Goal: Information Seeking & Learning: Learn about a topic

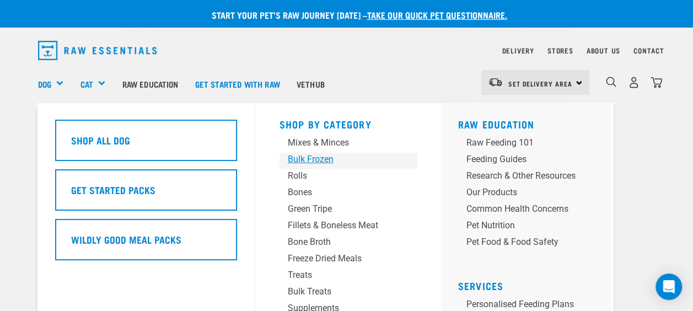
click at [306, 154] on div "Bulk Frozen" at bounding box center [339, 159] width 103 height 13
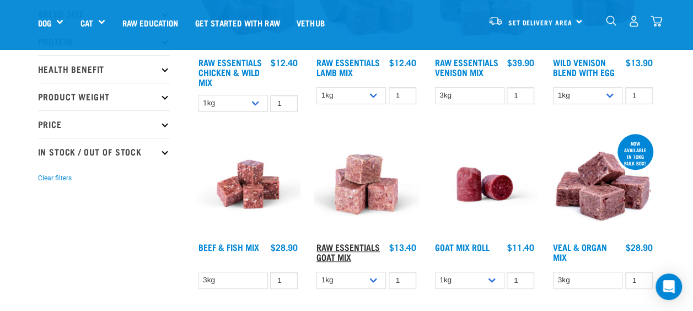
click at [344, 244] on link "Raw Essentials Goat Mix" at bounding box center [348, 251] width 63 height 15
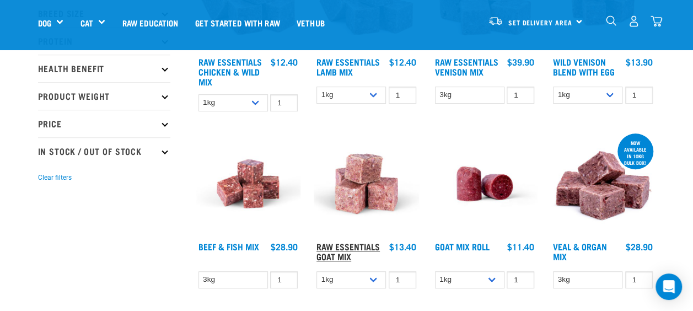
scroll to position [219, 0]
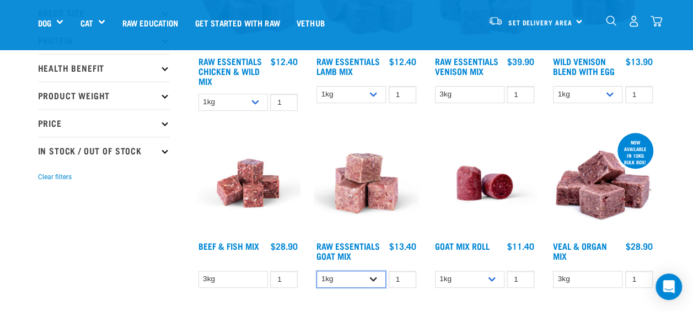
click at [366, 279] on select "1kg 3kg" at bounding box center [351, 279] width 69 height 17
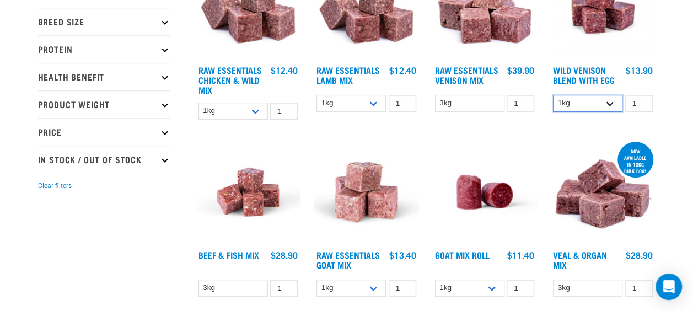
click at [607, 102] on select "1kg Bulk (10kg)" at bounding box center [587, 103] width 69 height 17
select select "50722"
click at [553, 95] on select "1kg Bulk (10kg)" at bounding box center [587, 103] width 69 height 17
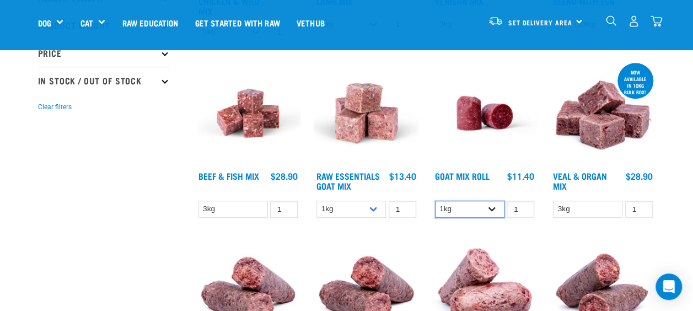
scroll to position [288, 0]
click at [490, 202] on select "1kg Bulk (10kg)" at bounding box center [469, 209] width 69 height 17
click at [485, 205] on select "1kg Bulk (10kg)" at bounding box center [469, 209] width 69 height 17
select select "443209"
click at [435, 201] on select "1kg Bulk (10kg)" at bounding box center [469, 209] width 69 height 17
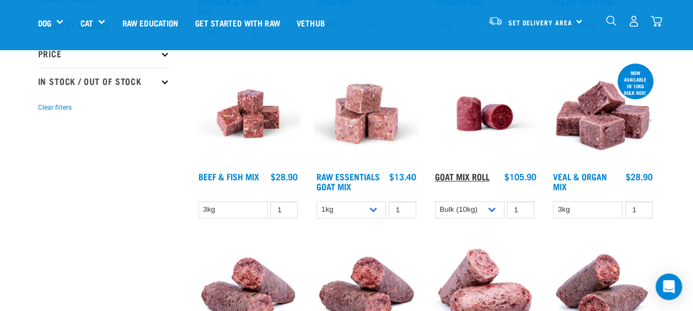
click at [462, 174] on link "Goat Mix Roll" at bounding box center [462, 176] width 55 height 5
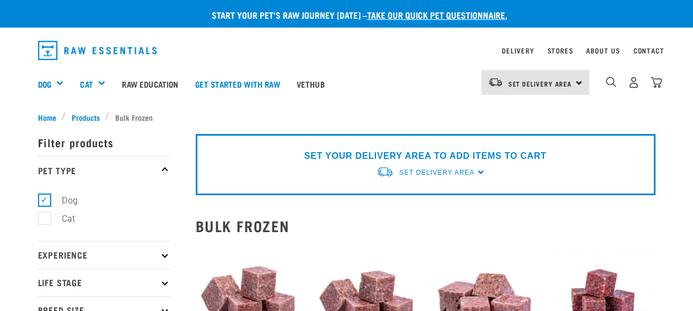
select select "50722"
select select "443209"
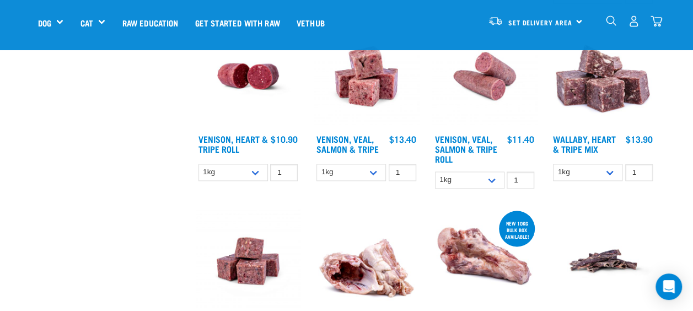
scroll to position [688, 0]
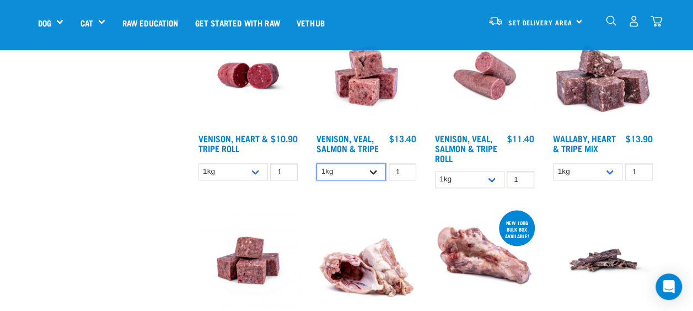
click at [371, 167] on select "1kg 3kg Bulk (18kg)" at bounding box center [351, 171] width 69 height 17
select select "327935"
click at [317, 163] on select "1kg 3kg Bulk (18kg)" at bounding box center [351, 171] width 69 height 17
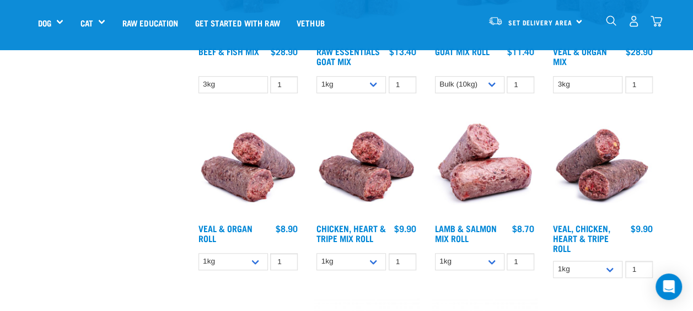
scroll to position [413, 0]
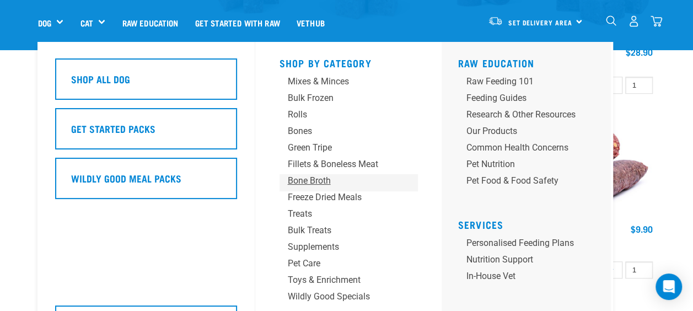
click at [312, 181] on div "Bone Broth" at bounding box center [339, 180] width 103 height 13
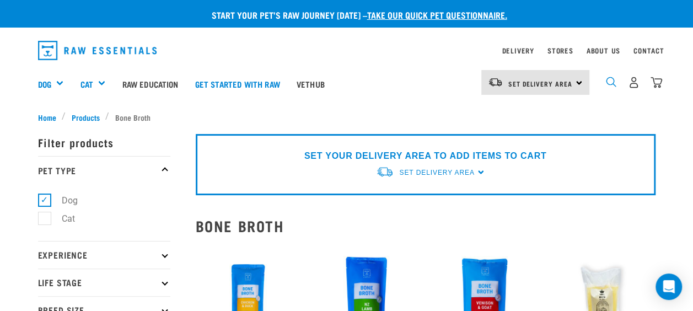
click at [607, 83] on img "dropdown navigation" at bounding box center [611, 82] width 10 height 10
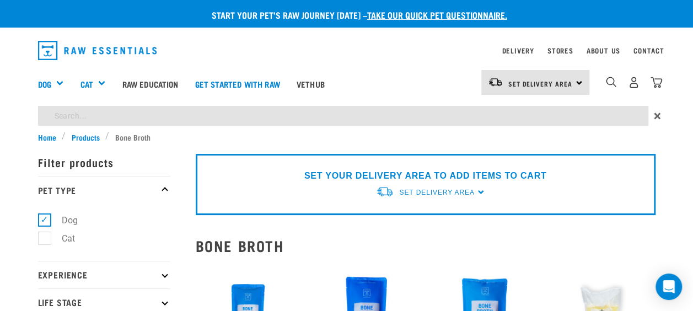
click at [122, 114] on input "search" at bounding box center [343, 116] width 611 height 20
type input "flea"
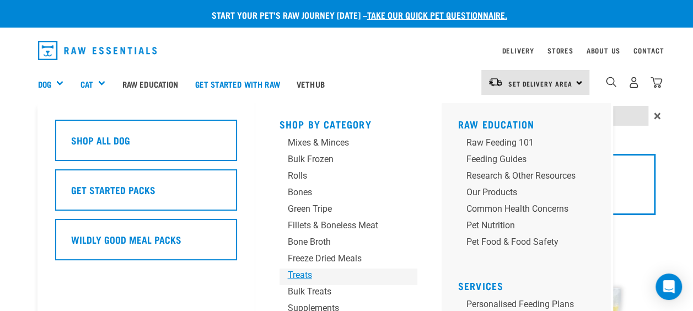
click at [306, 277] on div "Treats" at bounding box center [339, 275] width 103 height 13
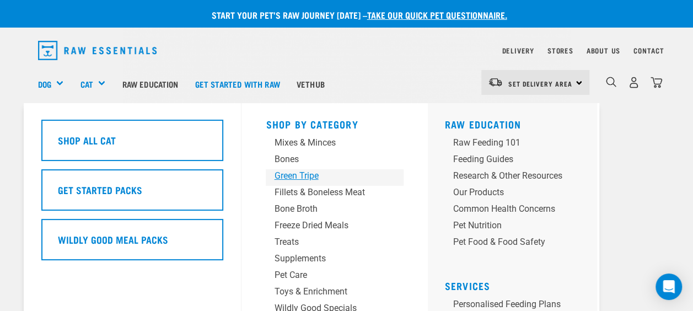
click at [304, 172] on div "Green Tripe" at bounding box center [325, 175] width 103 height 13
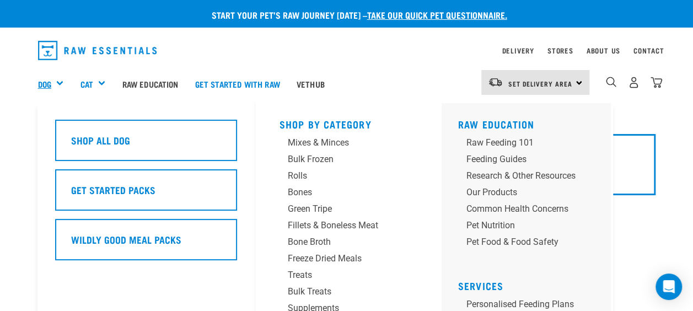
click at [41, 81] on link "Dog" at bounding box center [44, 84] width 13 height 13
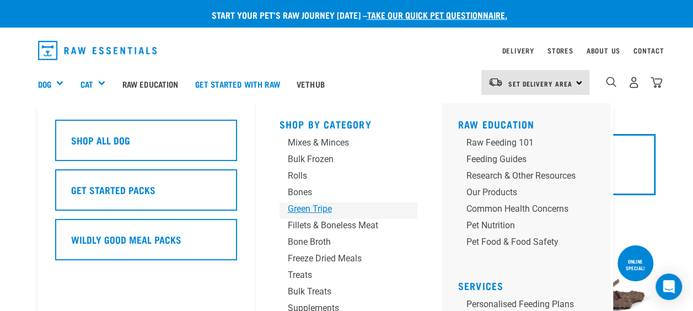
click at [303, 204] on div "Green Tripe" at bounding box center [339, 208] width 103 height 13
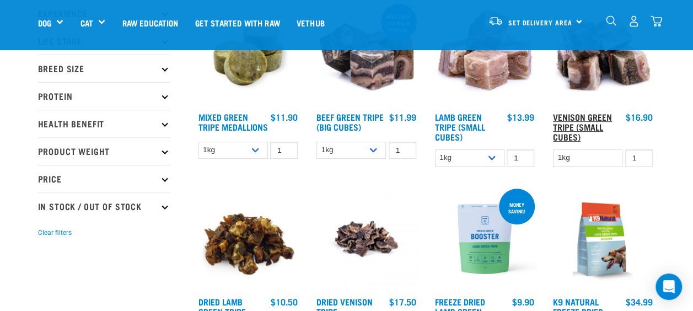
click at [567, 126] on link "Venison Green Tripe (Small Cubes)" at bounding box center [582, 126] width 59 height 25
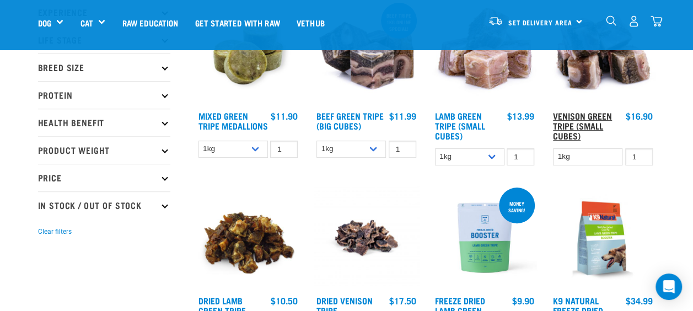
scroll to position [164, 0]
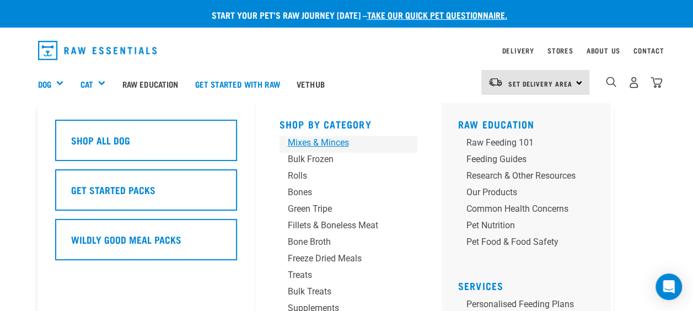
click at [330, 146] on div "Mixes & Minces" at bounding box center [339, 142] width 103 height 13
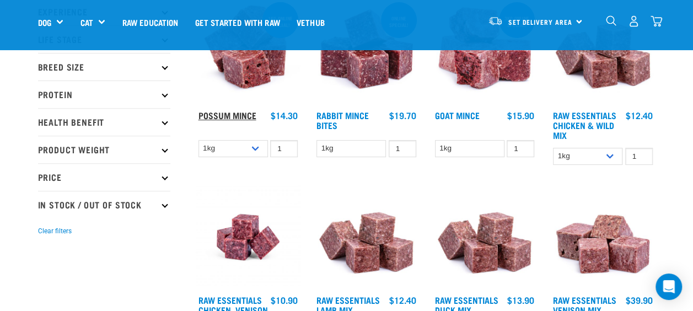
scroll to position [165, 0]
click at [233, 116] on link "Possum Mince" at bounding box center [228, 114] width 58 height 5
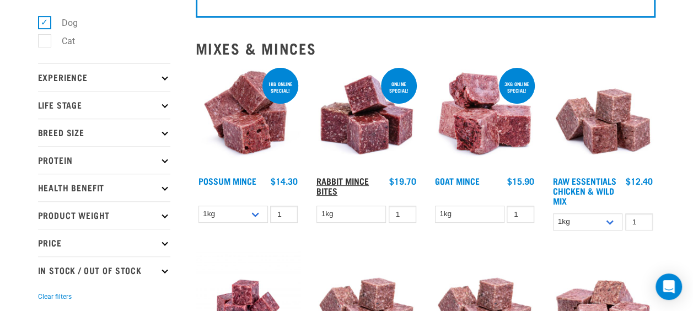
click at [337, 179] on link "Rabbit Mince Bites" at bounding box center [343, 185] width 52 height 15
click at [455, 179] on link "Goat Mince" at bounding box center [457, 180] width 45 height 5
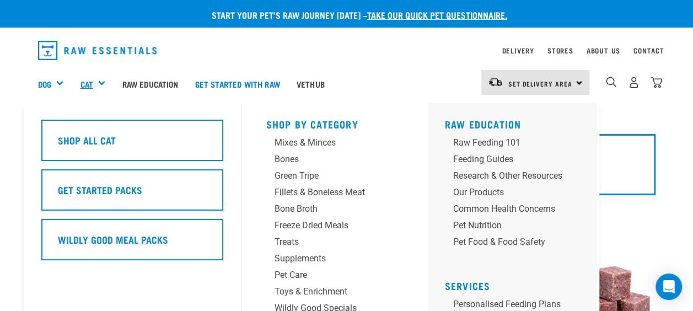
click at [88, 84] on link "Cat" at bounding box center [86, 84] width 13 height 13
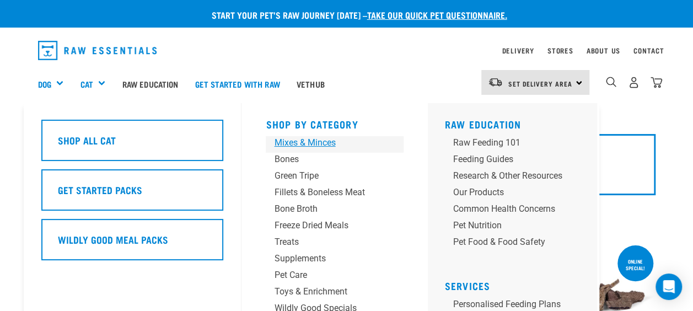
click at [320, 143] on div "Mixes & Minces" at bounding box center [325, 142] width 103 height 13
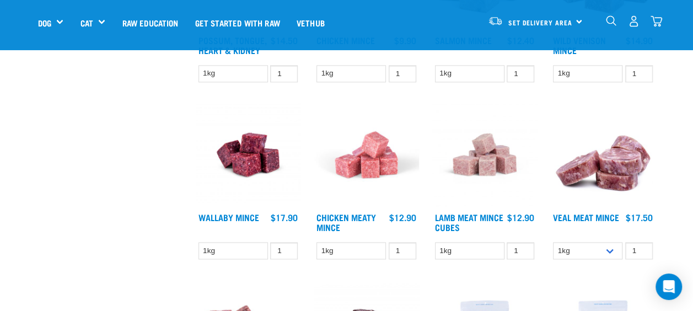
scroll to position [771, 0]
click at [237, 215] on link "Wallaby Mince" at bounding box center [229, 217] width 61 height 5
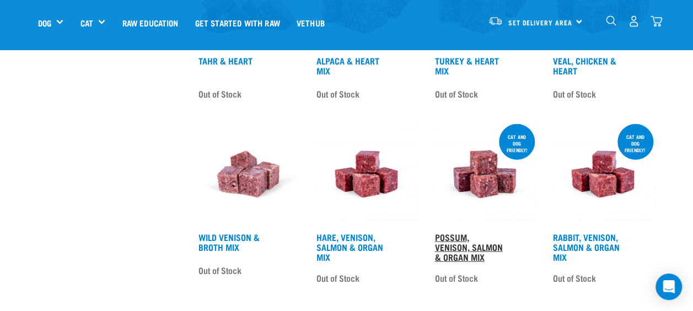
scroll to position [1291, 0]
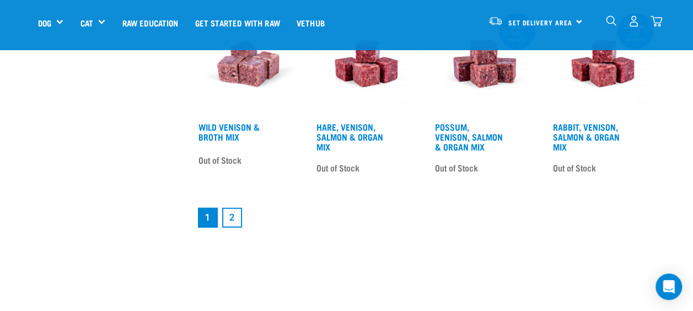
click at [231, 212] on link "2" at bounding box center [232, 218] width 20 height 20
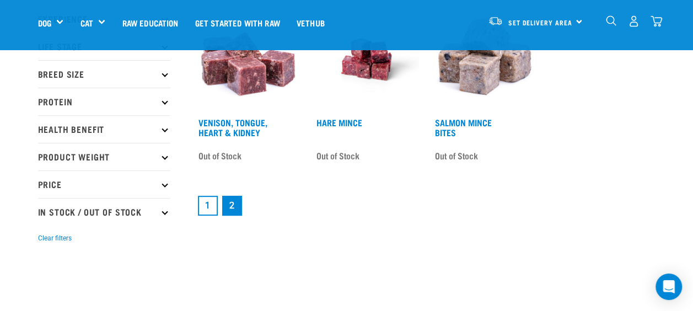
scroll to position [157, 0]
click at [333, 120] on link "Hare Mince" at bounding box center [340, 122] width 46 height 5
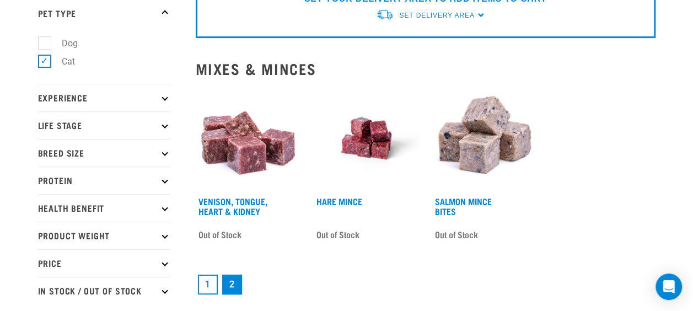
click at [205, 279] on link "1" at bounding box center [208, 285] width 20 height 20
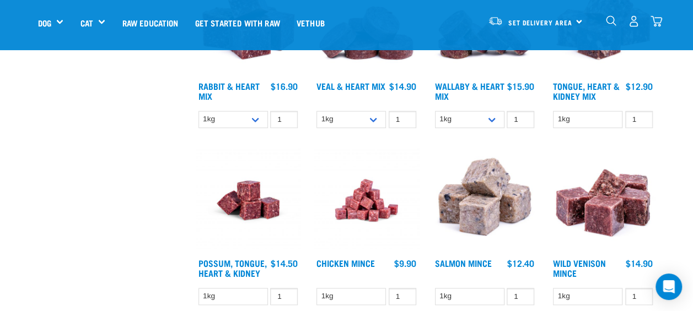
scroll to position [550, 0]
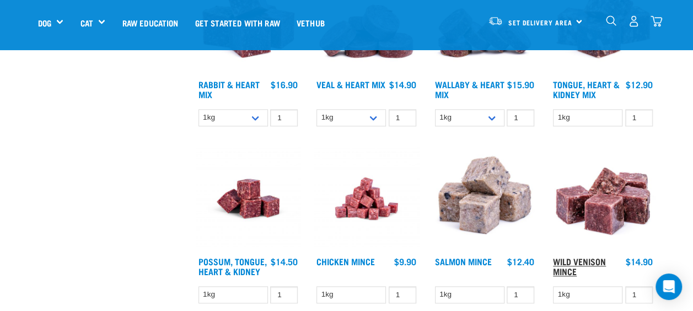
click at [573, 259] on link "Wild Venison Mince" at bounding box center [579, 266] width 53 height 15
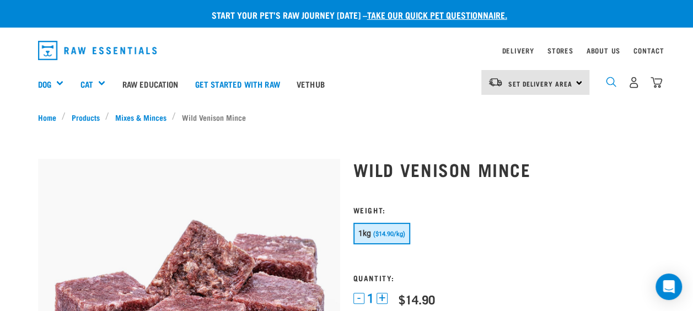
click at [611, 81] on img "dropdown navigation" at bounding box center [611, 82] width 10 height 10
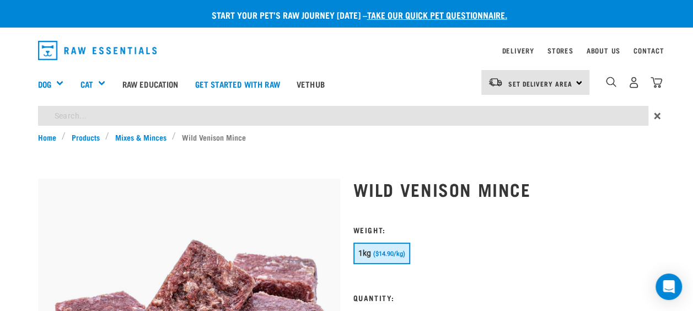
click at [97, 116] on input "search" at bounding box center [343, 116] width 611 height 20
type input "flea control"
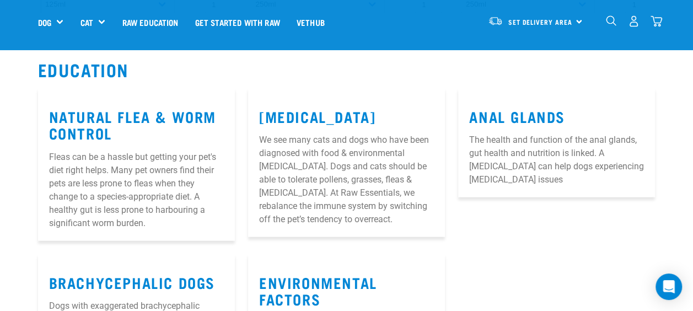
scroll to position [1213, 0]
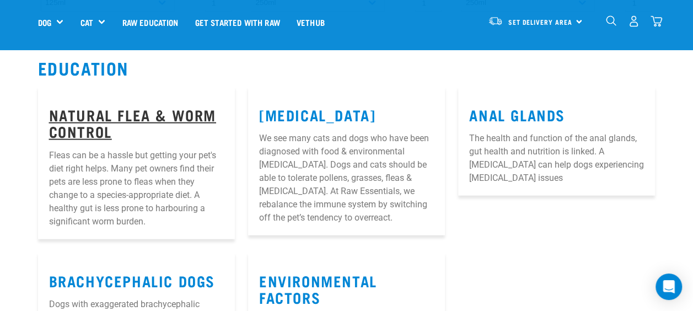
click at [125, 110] on link "Natural Flea & Worm Control" at bounding box center [132, 122] width 167 height 25
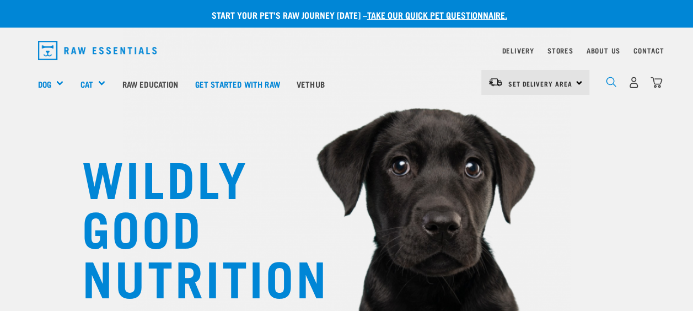
click at [612, 82] on img "dropdown navigation" at bounding box center [611, 82] width 10 height 10
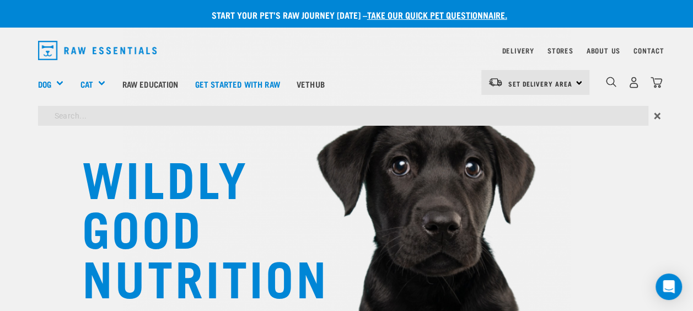
click at [172, 111] on input "search" at bounding box center [343, 116] width 611 height 20
type input "[MEDICAL_DATA]"
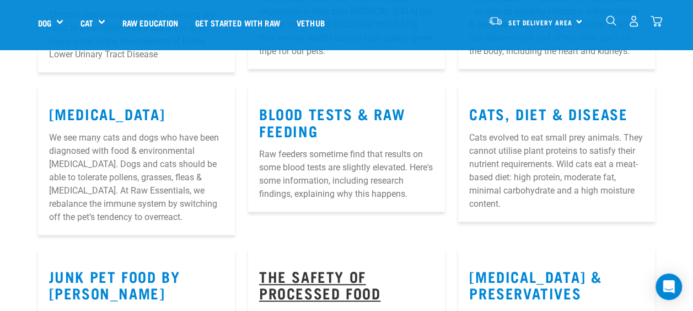
scroll to position [226, 0]
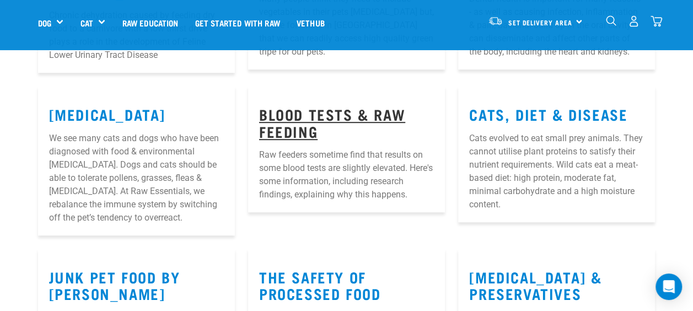
click at [290, 114] on link "Blood Tests & Raw Feeding" at bounding box center [332, 122] width 146 height 25
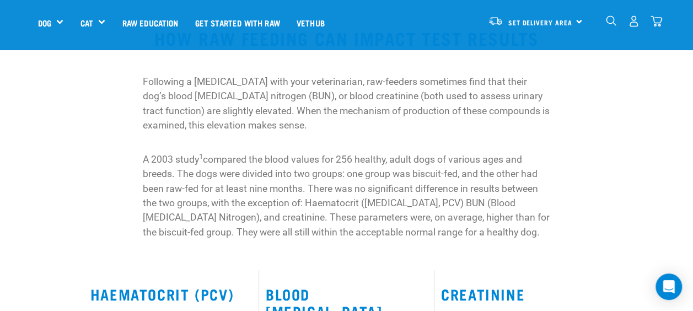
scroll to position [165, 0]
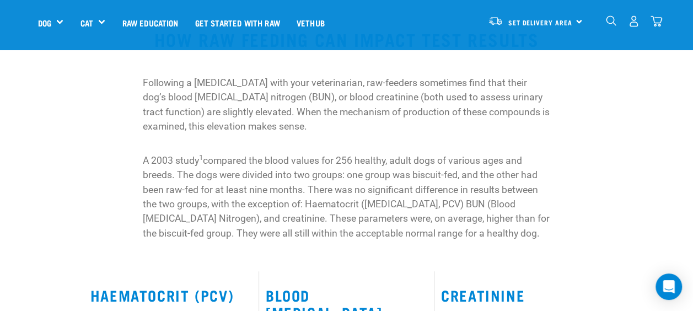
click at [610, 19] on img "dropdown navigation" at bounding box center [611, 20] width 10 height 10
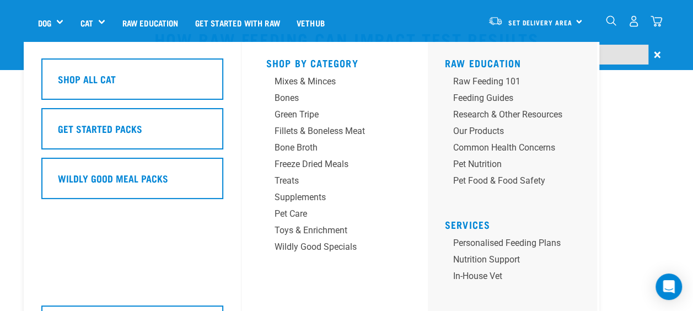
click at [62, 48] on div "Shop All Cat Get Started Packs Wildly Good Meal Packs Wildly Good Specials" at bounding box center [138, 202] width 207 height 320
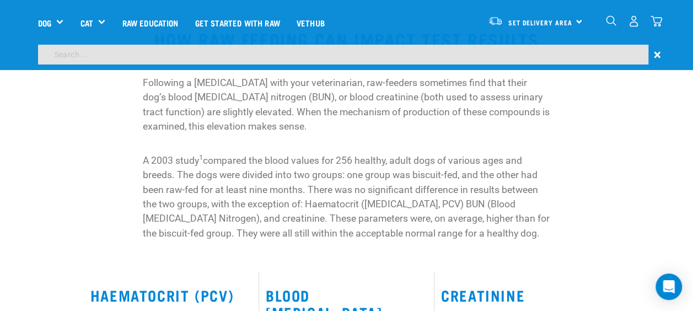
click at [468, 55] on input "search" at bounding box center [343, 55] width 611 height 20
type input "phosphorus"
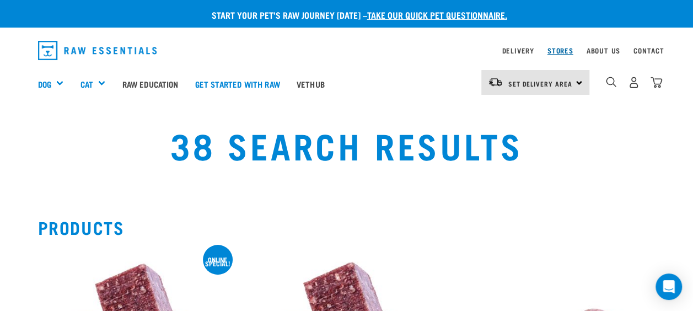
click at [554, 50] on link "Stores" at bounding box center [561, 51] width 26 height 4
